Goal: Check status: Check status

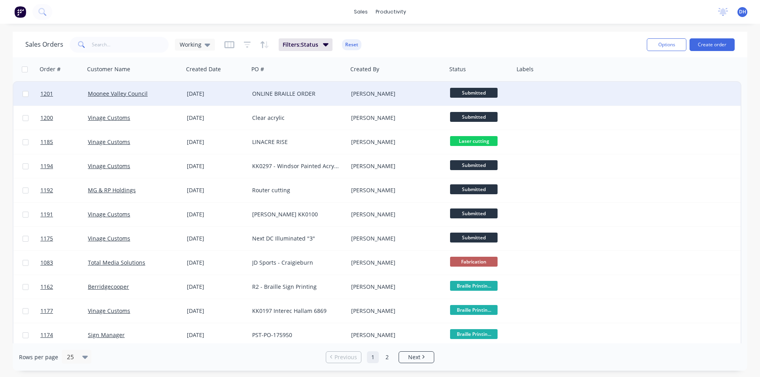
click at [173, 95] on div "Moonee Valley Council" at bounding box center [132, 94] width 88 height 8
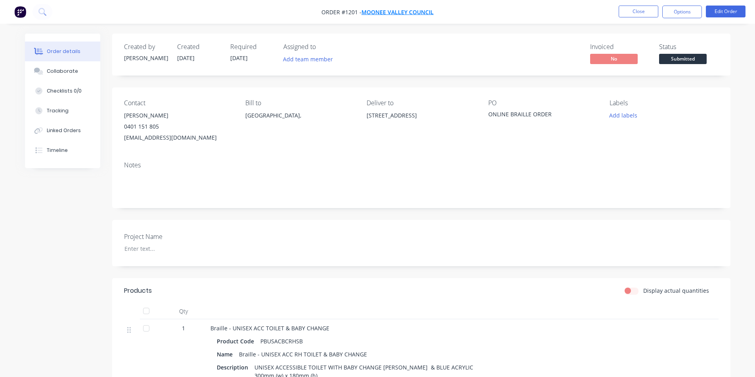
drag, startPoint x: 438, startPoint y: 13, endPoint x: 364, endPoint y: 13, distance: 74.1
click at [364, 13] on nav "Order #1201 - Moonee Valley Council Close Options Edit Order" at bounding box center [377, 12] width 755 height 24
drag, startPoint x: 361, startPoint y: 13, endPoint x: 447, endPoint y: 12, distance: 85.6
click at [440, 11] on nav "Order #1201 - Moonee Valley Council Close Options Edit Order" at bounding box center [377, 12] width 755 height 24
click at [495, 15] on nav "Order #1201 - Moonee Valley Council Close Options Edit Order" at bounding box center [377, 12] width 755 height 24
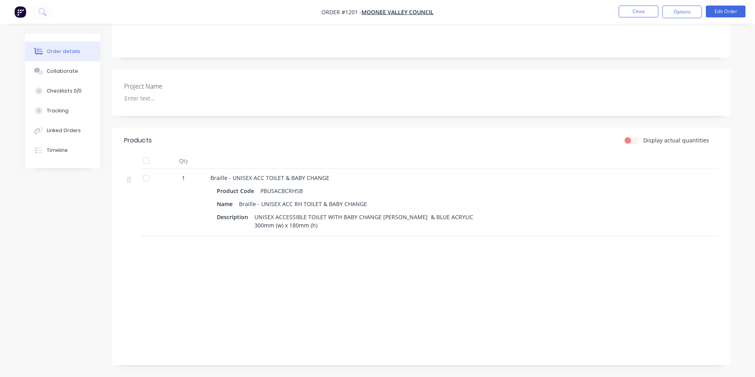
scroll to position [158, 0]
click at [345, 223] on div "UNISEX ACCESSIBLE TOILET WITH BABY CHANGE [PERSON_NAME] & BLUE ACRYLIC 300mm (w…" at bounding box center [363, 222] width 225 height 20
drag, startPoint x: 252, startPoint y: 226, endPoint x: 323, endPoint y: 227, distance: 70.9
click at [323, 227] on div "UNISEX ACCESSIBLE TOILET WITH BABY CHANGE [PERSON_NAME] & BLUE ACRYLIC 300mm (w…" at bounding box center [363, 222] width 225 height 20
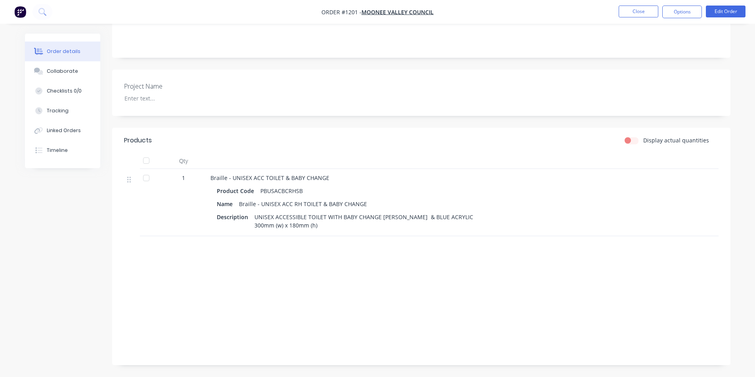
click at [643, 136] on label "Display actual quantities" at bounding box center [676, 140] width 66 height 8
click at [631, 136] on input "Display actual quantities" at bounding box center [627, 140] width 6 height 8
click at [643, 136] on label "Display actual quantities" at bounding box center [676, 140] width 66 height 8
click at [631, 136] on input "Display actual quantities" at bounding box center [627, 140] width 6 height 8
click at [643, 136] on label "Display actual quantities" at bounding box center [676, 140] width 66 height 8
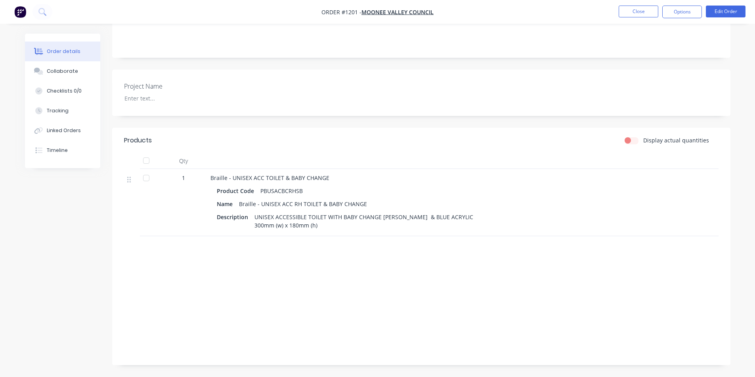
click at [631, 136] on input "Display actual quantities" at bounding box center [627, 140] width 6 height 8
click at [643, 136] on label "Display actual quantities" at bounding box center [676, 140] width 66 height 8
click at [631, 136] on input "Display actual quantities" at bounding box center [627, 140] width 6 height 8
checkbox input "false"
click at [486, 128] on header "Products Display actual quantities" at bounding box center [421, 140] width 618 height 25
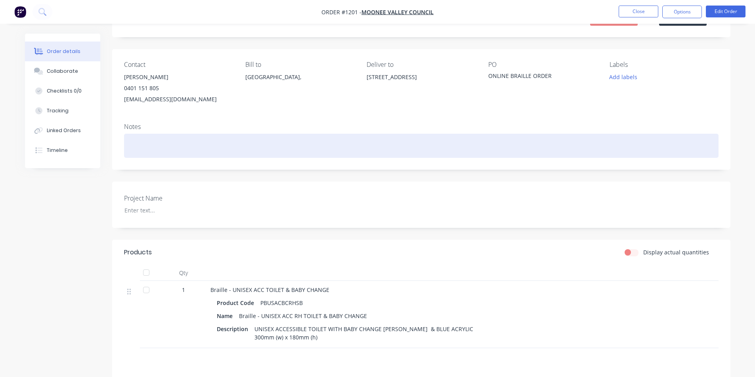
scroll to position [0, 0]
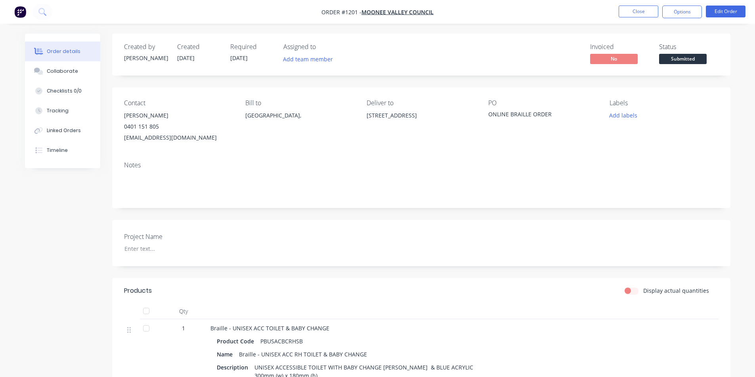
drag, startPoint x: 553, startPoint y: 114, endPoint x: 470, endPoint y: 112, distance: 82.4
click at [470, 112] on div "Contact [PERSON_NAME] [PHONE_NUMBER] [EMAIL_ADDRESS][DOMAIN_NAME] Bill to [GEOG…" at bounding box center [421, 122] width 618 height 68
click at [517, 143] on div "PO ONLINE BRAILLE ORDER" at bounding box center [542, 121] width 109 height 44
drag, startPoint x: 555, startPoint y: 115, endPoint x: 484, endPoint y: 114, distance: 71.3
click at [484, 114] on div "Contact [PERSON_NAME] [PHONE_NUMBER] [EMAIL_ADDRESS][DOMAIN_NAME] Bill to [GEOG…" at bounding box center [421, 122] width 618 height 68
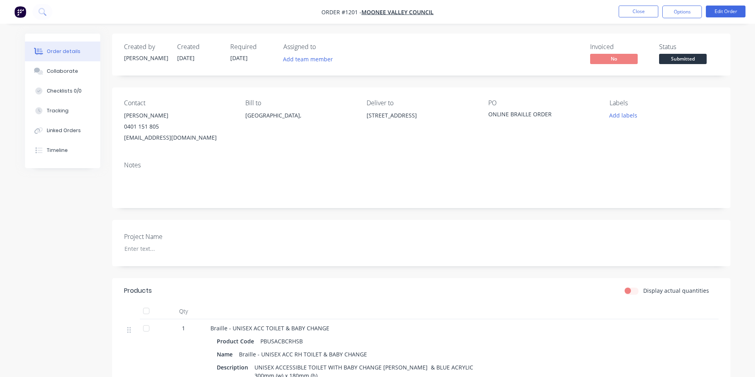
drag, startPoint x: 503, startPoint y: 115, endPoint x: 471, endPoint y: 98, distance: 36.3
click at [471, 98] on div "Contact [PERSON_NAME] [PHONE_NUMBER] [EMAIL_ADDRESS][DOMAIN_NAME] Bill to [GEOG…" at bounding box center [421, 122] width 618 height 68
drag, startPoint x: 415, startPoint y: 10, endPoint x: 383, endPoint y: 11, distance: 32.1
click at [383, 11] on span "Moonee Valley Council" at bounding box center [397, 12] width 72 height 8
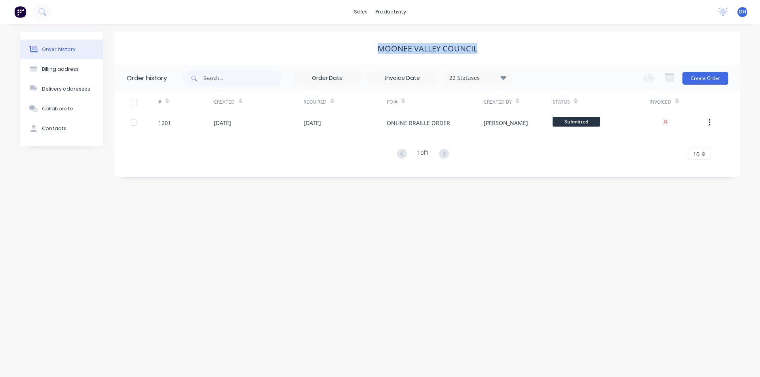
drag, startPoint x: 378, startPoint y: 48, endPoint x: 514, endPoint y: 52, distance: 136.3
click at [514, 52] on div "Moonee Valley Council" at bounding box center [428, 49] width 626 height 10
copy div "Moonee Valley Council"
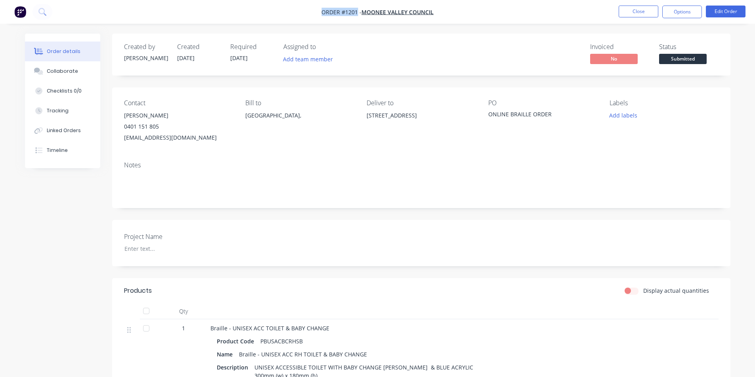
drag, startPoint x: 320, startPoint y: 11, endPoint x: 356, endPoint y: 13, distance: 36.5
click at [356, 13] on nav "Order #1201 - Moonee Valley Council Close Options Edit Order" at bounding box center [377, 12] width 755 height 24
click at [356, 36] on div "Created by [PERSON_NAME] Created [DATE] Required [DATE] Assigned to Add team me…" at bounding box center [421, 55] width 618 height 42
drag, startPoint x: 346, startPoint y: 13, endPoint x: 357, endPoint y: 13, distance: 11.5
click at [357, 13] on span "Order #1201 -" at bounding box center [341, 12] width 40 height 8
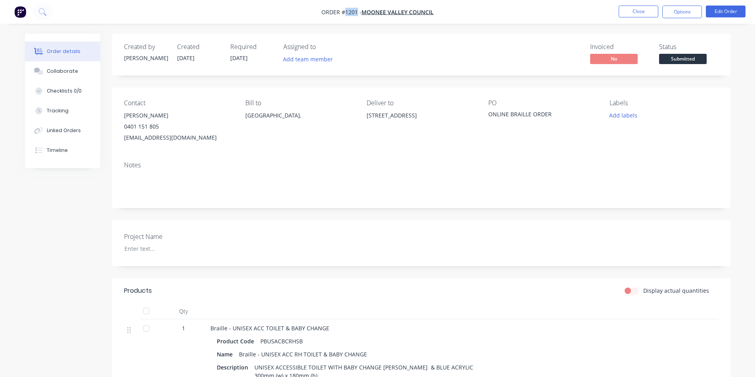
copy span "1201"
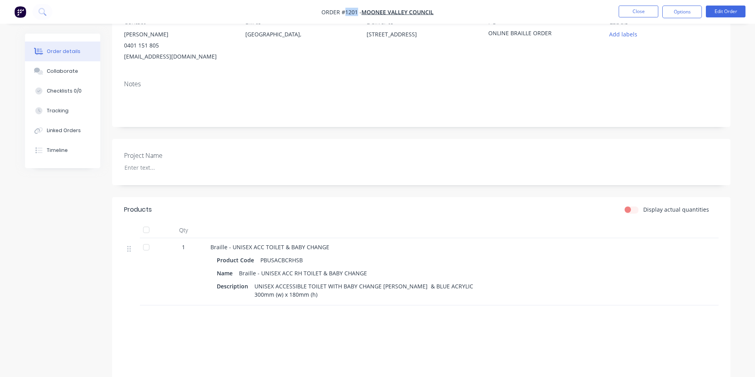
scroll to position [158, 0]
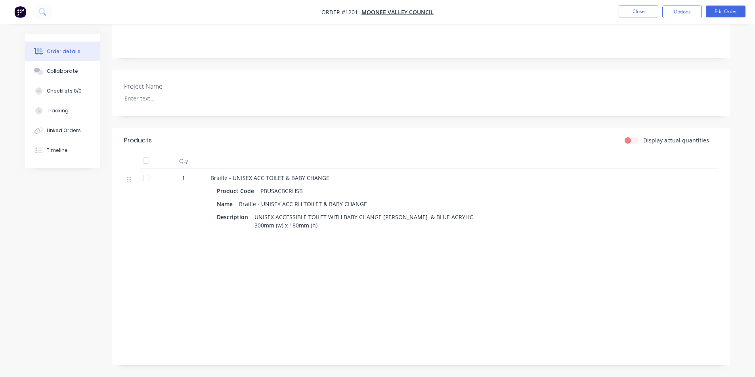
click at [274, 215] on div "UNISEX ACCESSIBLE TOILET WITH BABY CHANGE [PERSON_NAME] & BLUE ACRYLIC 300mm (w…" at bounding box center [363, 222] width 225 height 20
drag, startPoint x: 240, startPoint y: 207, endPoint x: 349, endPoint y: 211, distance: 109.4
click at [349, 212] on div "Description UNISEX ACCESSIBLE TOILET WITH BABY CHANGE [PERSON_NAME] & BLUE ACRY…" at bounding box center [366, 222] width 298 height 20
click at [351, 213] on div "UNISEX ACCESSIBLE TOILET WITH BABY CHANGE [PERSON_NAME] & BLUE ACRYLIC 300mm (w…" at bounding box center [363, 222] width 225 height 20
click at [74, 76] on button "Collaborate" at bounding box center [62, 71] width 75 height 20
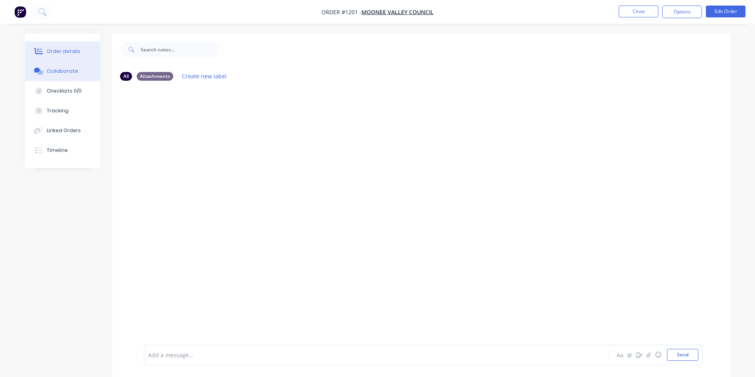
click at [68, 55] on div "Order details" at bounding box center [64, 51] width 34 height 7
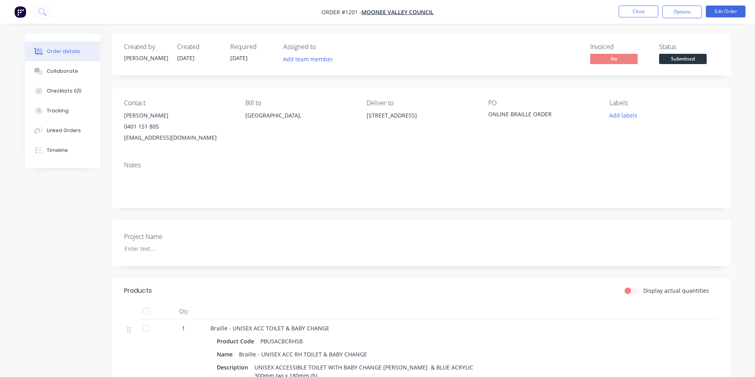
scroll to position [119, 0]
